Goal: Find specific page/section: Find specific page/section

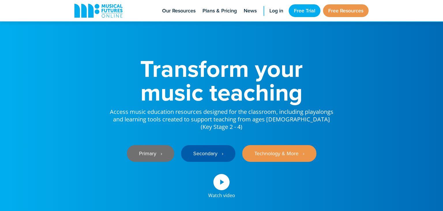
click at [158, 145] on link "Primary ‎‏‏‎ ‎ ›" at bounding box center [150, 153] width 47 height 17
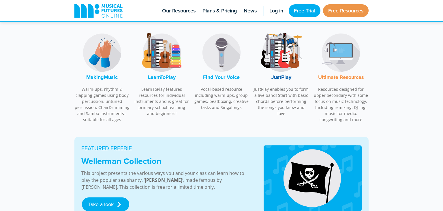
scroll to position [208, 0]
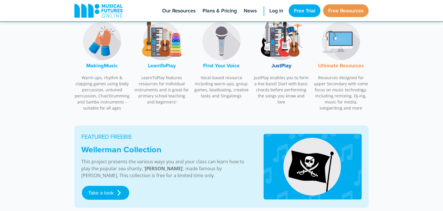
click at [111, 68] on font "MakingMusic" at bounding box center [101, 66] width 31 height 8
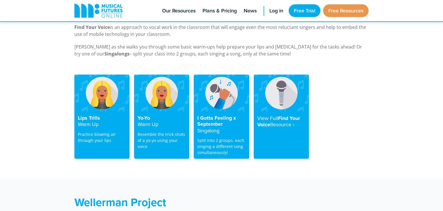
scroll to position [1131, 0]
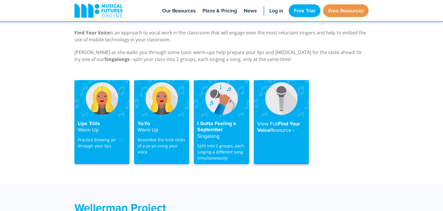
click at [279, 126] on strong "Resource‎ ›" at bounding box center [282, 129] width 24 height 7
